Goal: Task Accomplishment & Management: Use online tool/utility

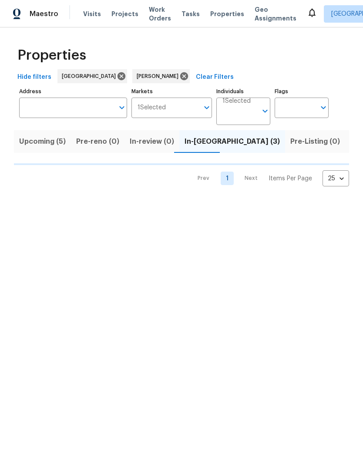
scroll to position [0, 14]
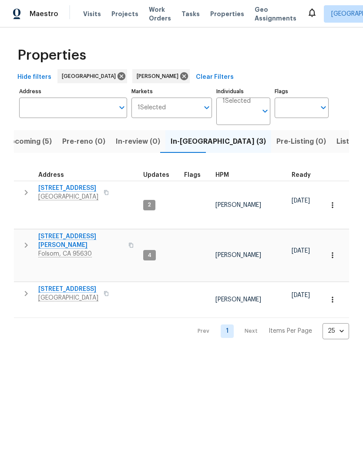
click at [109, 291] on icon "button" at bounding box center [106, 293] width 4 height 5
click at [109, 291] on icon "button" at bounding box center [106, 293] width 5 height 5
click at [112, 191] on button "button" at bounding box center [106, 193] width 10 height 12
click at [119, 191] on div "8977 Carlisle Ave Sacramento, CA 95829" at bounding box center [87, 192] width 98 height 17
click at [337, 139] on span "Listed (8)" at bounding box center [353, 142] width 33 height 12
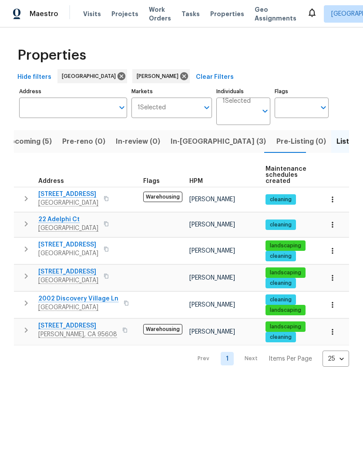
click at [126, 301] on button "button" at bounding box center [126, 303] width 10 height 12
click at [126, 304] on button "button" at bounding box center [126, 303] width 10 height 12
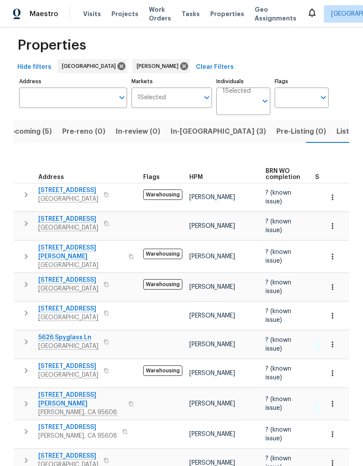
scroll to position [9, 0]
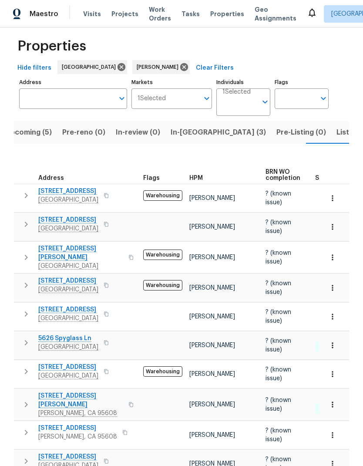
click at [129, 255] on icon "button" at bounding box center [131, 257] width 5 height 5
click at [126, 252] on button "button" at bounding box center [131, 257] width 10 height 21
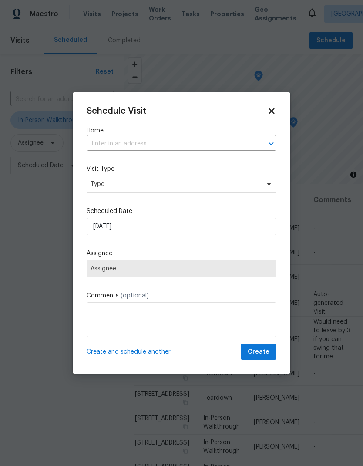
scroll to position [0, 3]
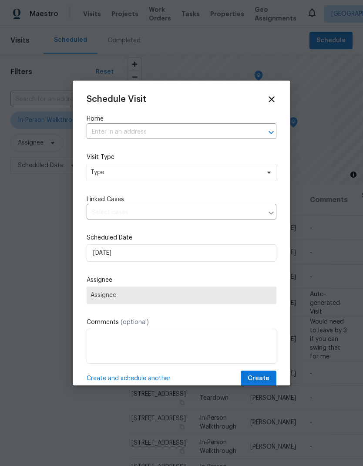
click at [187, 128] on input "text" at bounding box center [170, 133] width 166 height 14
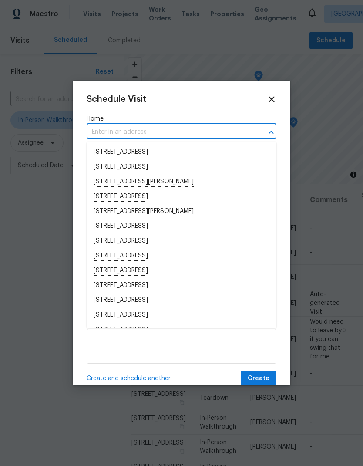
click at [149, 129] on input "text" at bounding box center [170, 133] width 166 height 14
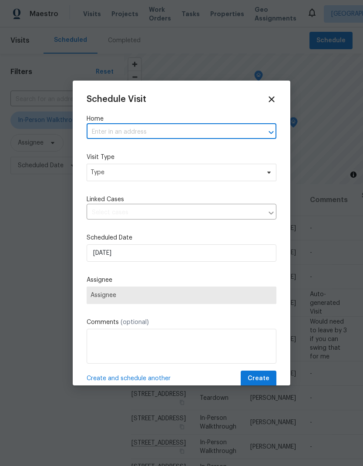
paste input "4515 Montril Way Sacramento CA 95823"
type input "4515 Montril Way Sacramento CA 95823"
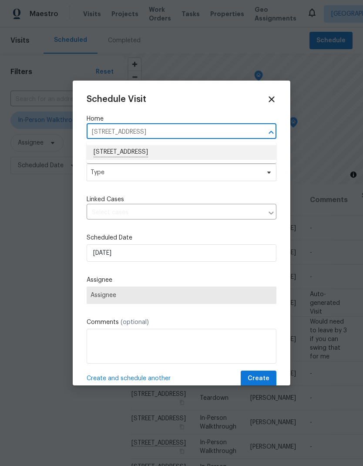
click at [192, 149] on li "4515 Montril Way, Sacramento, CA 95823" at bounding box center [182, 152] width 190 height 15
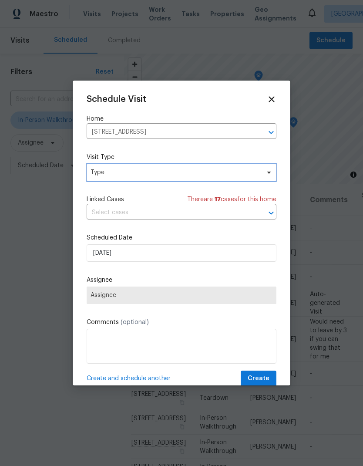
click at [187, 177] on span "Type" at bounding box center [176, 172] width 170 height 9
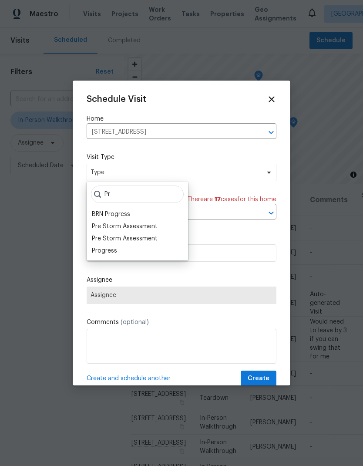
type input "Pr"
click at [106, 251] on div "Progress" at bounding box center [104, 251] width 25 height 9
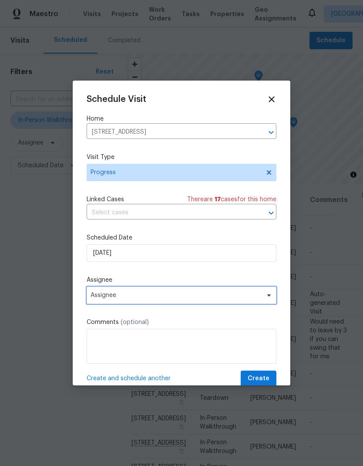
click at [205, 295] on span "Assignee" at bounding box center [176, 295] width 171 height 7
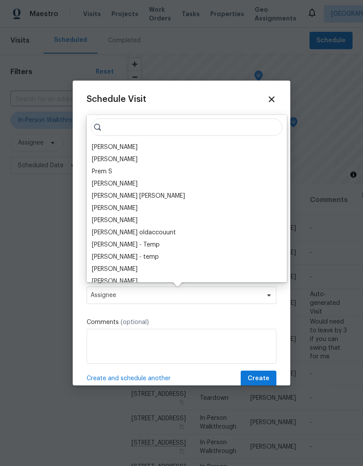
click at [119, 150] on div "[PERSON_NAME]" at bounding box center [115, 147] width 46 height 9
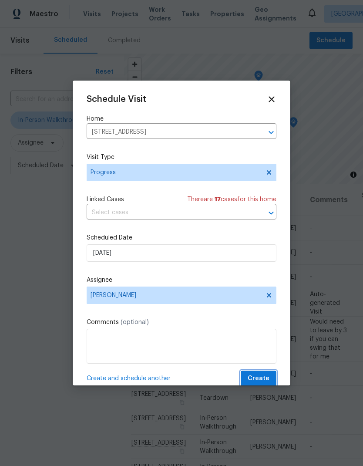
click at [269, 378] on span "Create" at bounding box center [259, 378] width 22 height 11
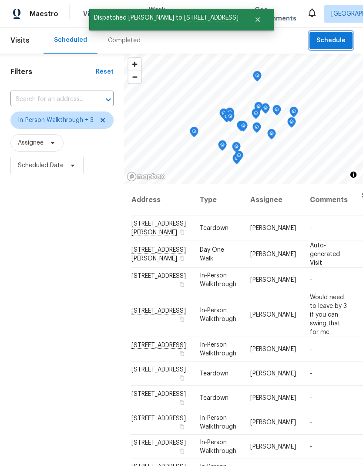
click at [340, 38] on span "Schedule" at bounding box center [331, 40] width 29 height 11
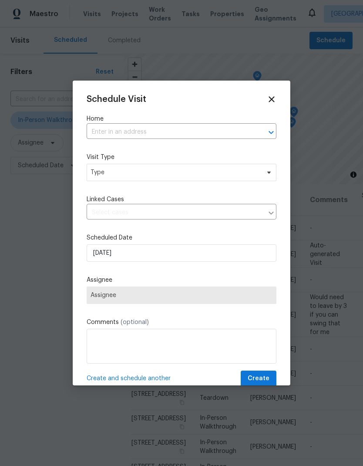
click at [155, 132] on input "text" at bounding box center [170, 133] width 166 height 14
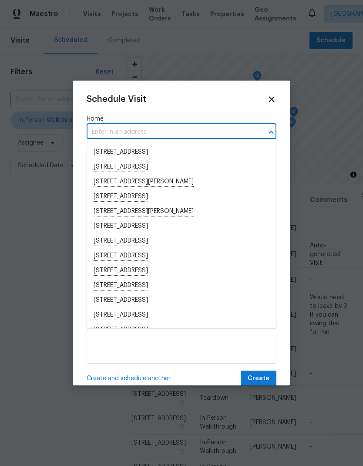
click at [129, 131] on input "text" at bounding box center [170, 133] width 166 height 14
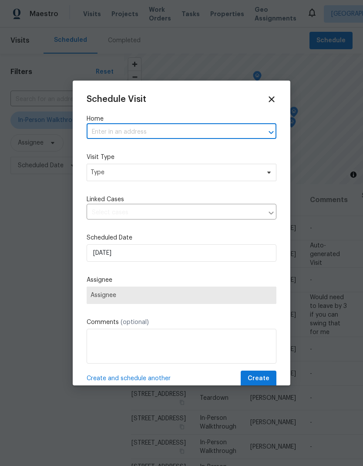
paste input "8977 Carlisle Ave Sacramento CA 95829"
type input "8977 Carlisle Ave Sacramento CA 95829"
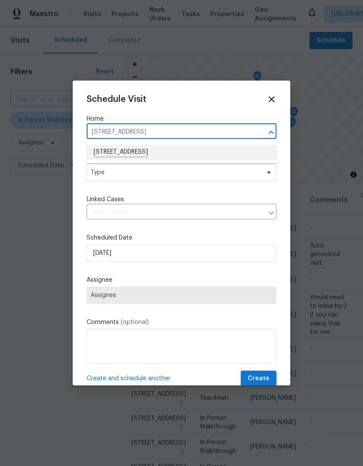
click at [186, 150] on li "8977 Carlisle Ave, Sacramento, CA 95829" at bounding box center [182, 152] width 190 height 15
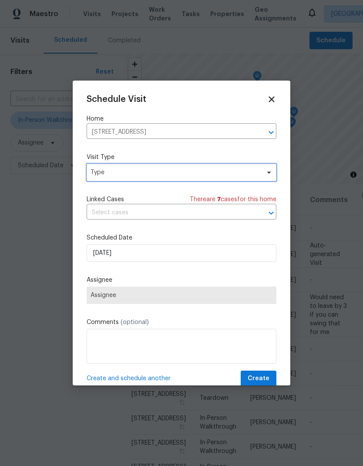
click at [203, 169] on span "Type" at bounding box center [176, 172] width 170 height 9
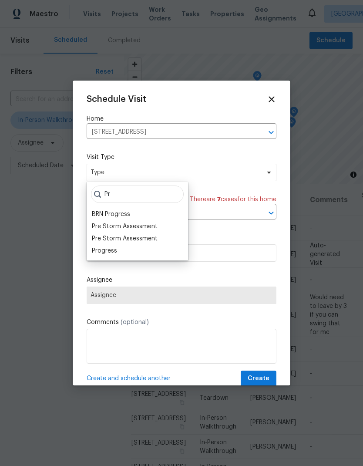
type input "Pr"
click at [112, 254] on div "Progress" at bounding box center [104, 251] width 25 height 9
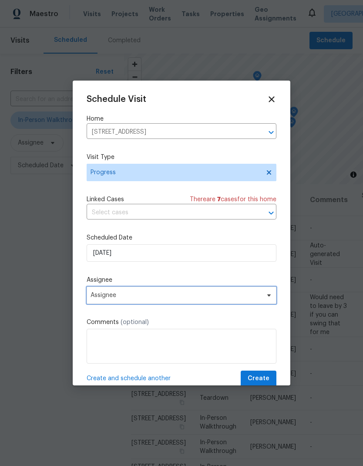
click at [205, 296] on span "Assignee" at bounding box center [176, 295] width 171 height 7
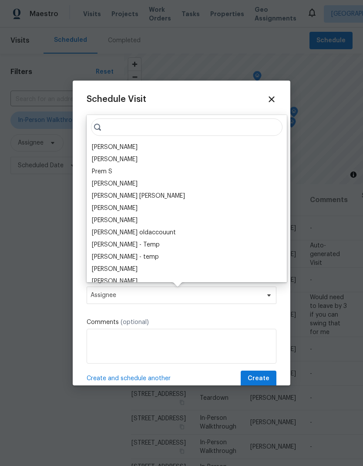
click at [124, 145] on div "[PERSON_NAME]" at bounding box center [115, 147] width 46 height 9
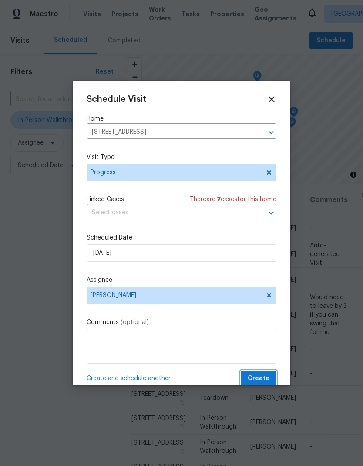
click at [264, 377] on span "Create" at bounding box center [259, 378] width 22 height 11
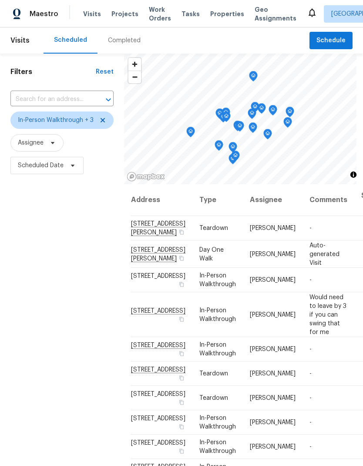
scroll to position [0, 3]
click at [92, 410] on div "Filters Reset ​ In-Person Walkthrough + 3 Assignee Scheduled Date" at bounding box center [62, 306] width 124 height 504
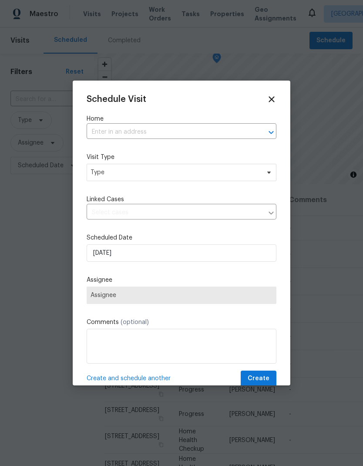
scroll to position [291, 12]
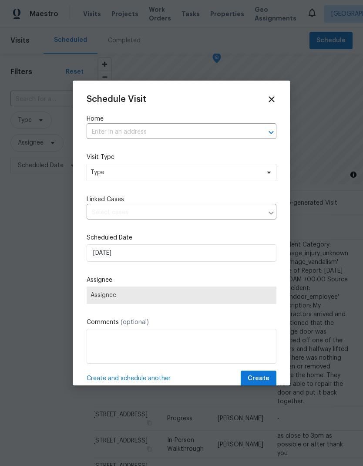
click at [163, 132] on input "text" at bounding box center [170, 133] width 166 height 14
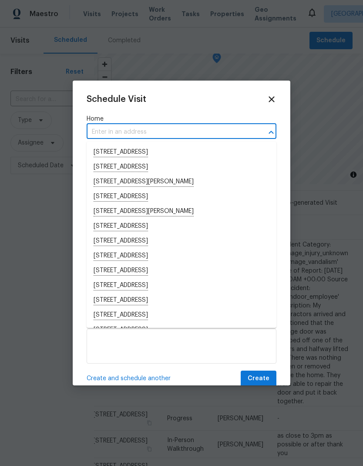
click at [139, 129] on input "text" at bounding box center [170, 133] width 166 height 14
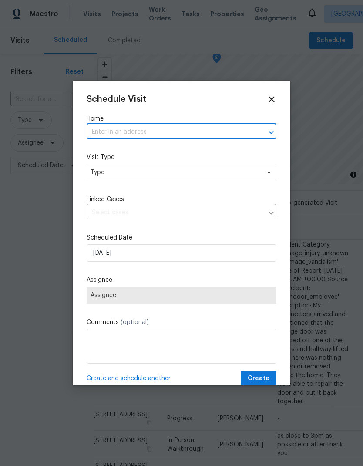
paste input "2002 Discovery Village Ln Gold River CA 95670"
type input "2002 Discovery Village Ln Gold River CA 95670"
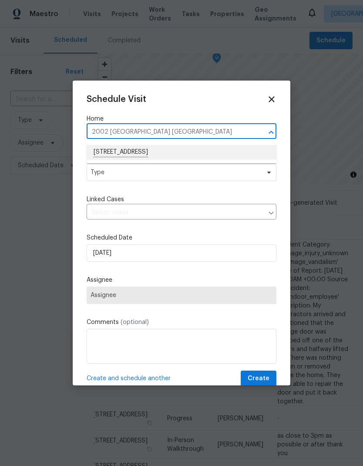
click at [203, 154] on li "2002 Discovery Village Ln, Gold River, CA 95670" at bounding box center [182, 152] width 190 height 15
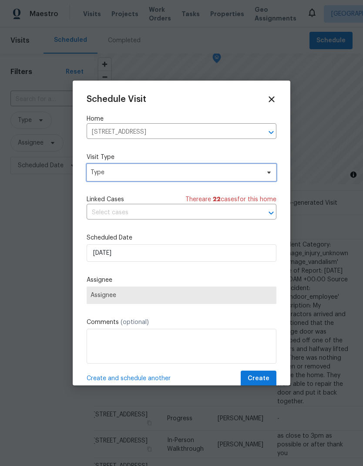
click at [183, 175] on span "Type" at bounding box center [176, 172] width 170 height 9
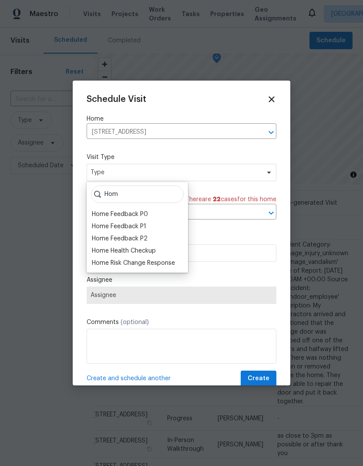
type input "Hom"
click at [155, 250] on div "Home Health Checkup" at bounding box center [124, 251] width 64 height 9
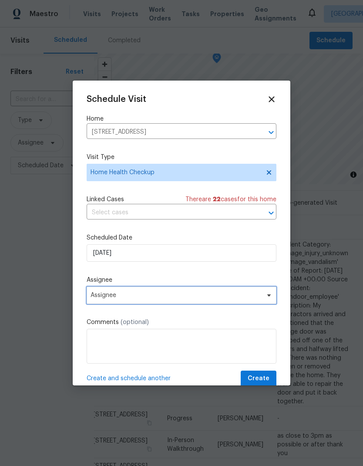
click at [173, 297] on span "Assignee" at bounding box center [176, 295] width 171 height 7
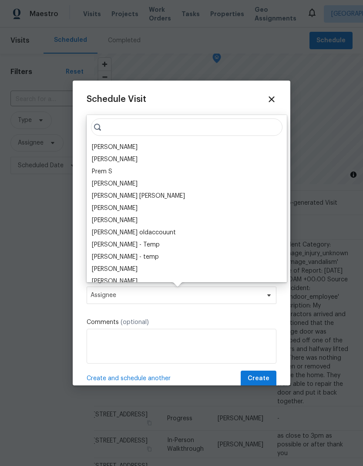
click at [124, 146] on div "[PERSON_NAME]" at bounding box center [115, 147] width 46 height 9
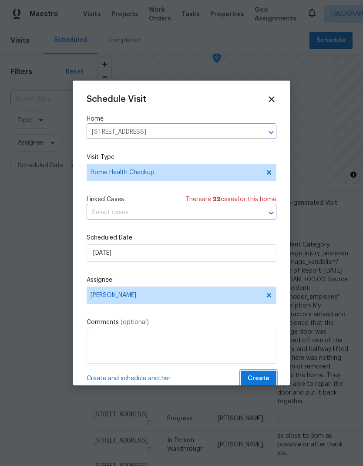
click at [261, 377] on span "Create" at bounding box center [259, 378] width 22 height 11
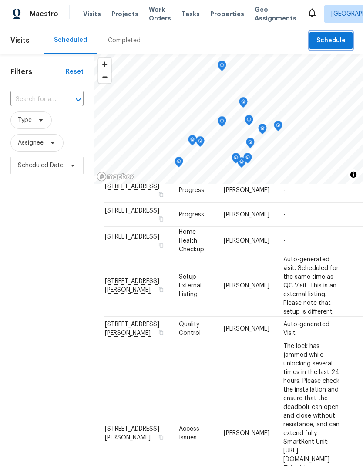
scroll to position [303, 0]
click at [338, 41] on span "Schedule" at bounding box center [331, 40] width 29 height 11
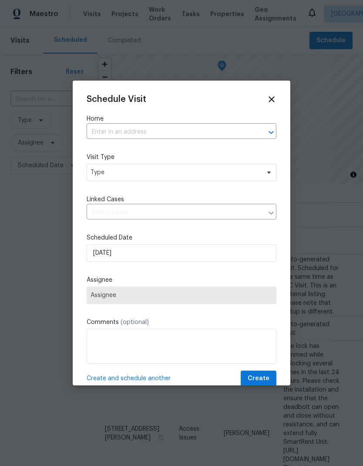
click at [150, 132] on input "text" at bounding box center [170, 133] width 166 height 14
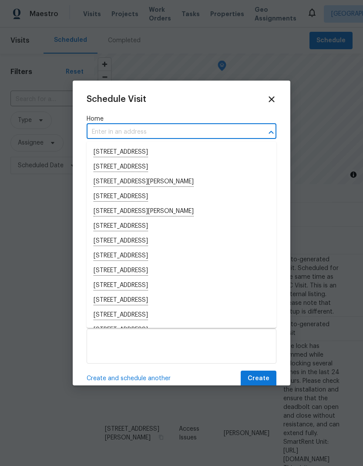
click at [119, 128] on input "text" at bounding box center [170, 133] width 166 height 14
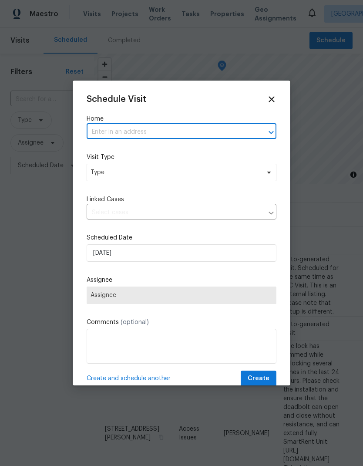
paste input "2524 Las Casas Way Rancho Cordova CA 95670"
type input "2524 Las Casas Way Rancho Cordova CA 95670"
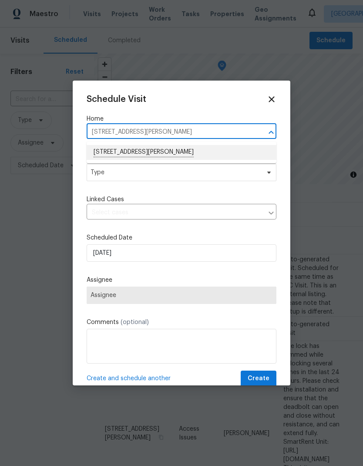
click at [201, 148] on li "2524 Las Casas Way, Rancho Cordova, CA 95670" at bounding box center [182, 152] width 190 height 15
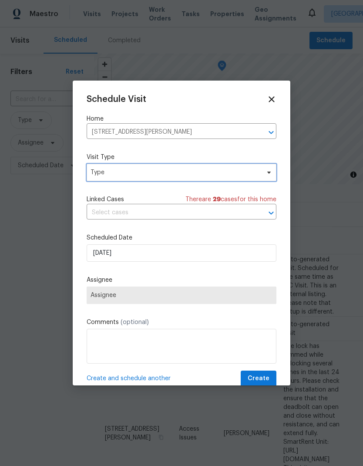
click at [211, 170] on span "Type" at bounding box center [176, 172] width 170 height 9
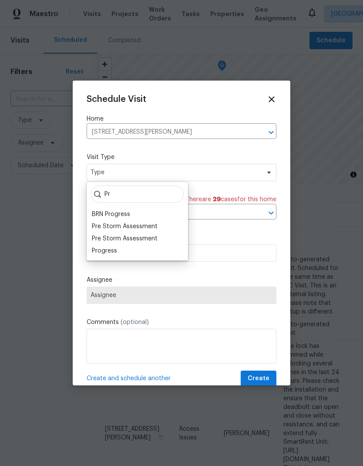
type input "Pr"
click at [113, 253] on div "Progress" at bounding box center [104, 251] width 25 height 9
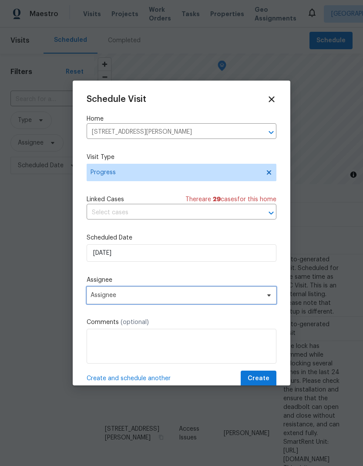
click at [213, 298] on span "Assignee" at bounding box center [176, 295] width 171 height 7
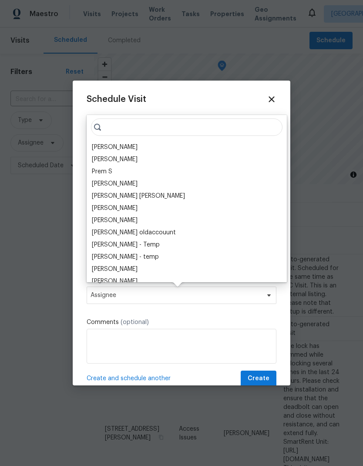
click at [123, 147] on div "[PERSON_NAME]" at bounding box center [115, 147] width 46 height 9
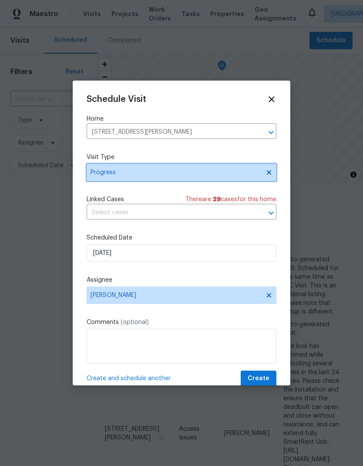
click at [233, 171] on span "Progress" at bounding box center [176, 172] width 170 height 9
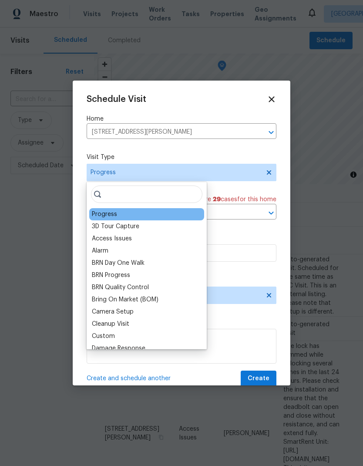
click at [159, 192] on input "search" at bounding box center [147, 194] width 112 height 17
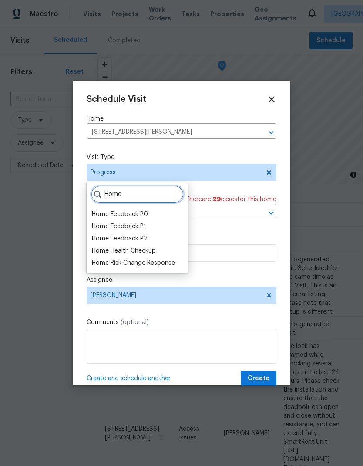
type input "Home"
click at [156, 247] on div "Home Health Checkup" at bounding box center [124, 251] width 64 height 9
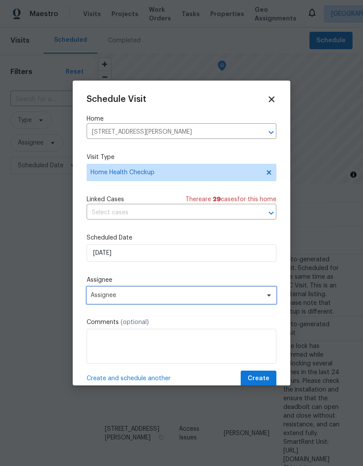
click at [226, 296] on span "Assignee" at bounding box center [176, 295] width 171 height 7
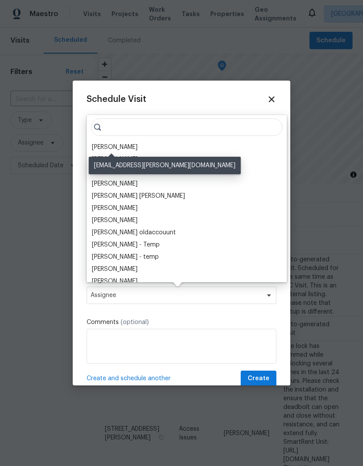
click at [126, 148] on div "[PERSON_NAME]" at bounding box center [115, 147] width 46 height 9
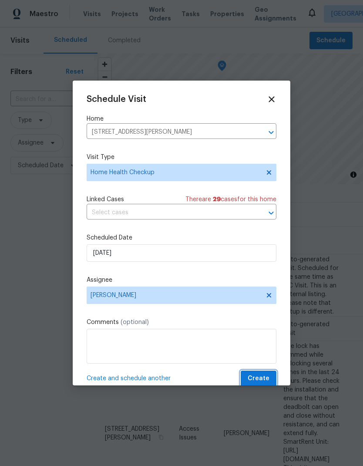
click at [265, 379] on span "Create" at bounding box center [259, 378] width 22 height 11
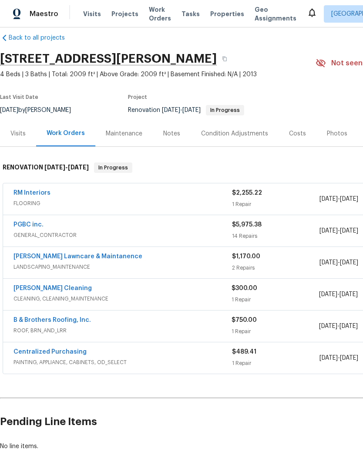
scroll to position [12, 0]
click at [299, 122] on div "Costs" at bounding box center [298, 133] width 38 height 26
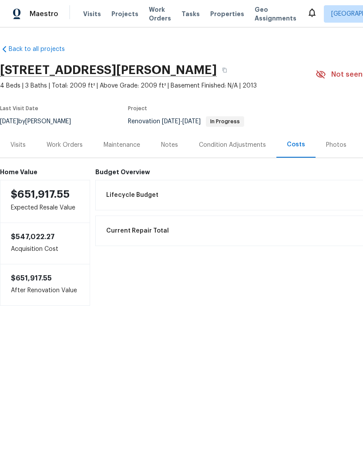
click at [234, 144] on div "Condition Adjustments" at bounding box center [232, 145] width 67 height 9
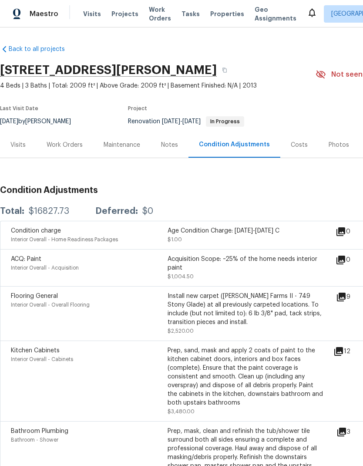
click at [175, 144] on div "Notes" at bounding box center [169, 145] width 17 height 9
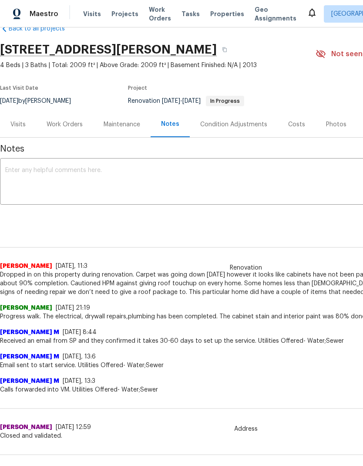
scroll to position [20, 0]
